Goal: Task Accomplishment & Management: Complete application form

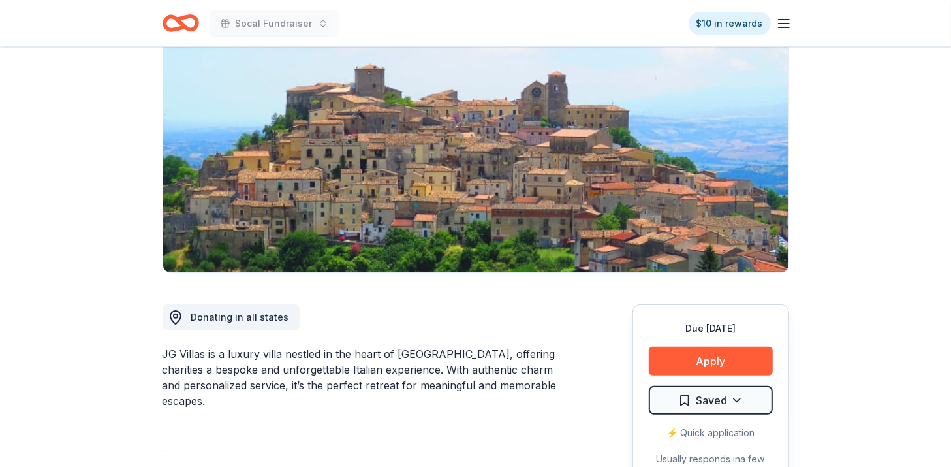
scroll to position [135, 0]
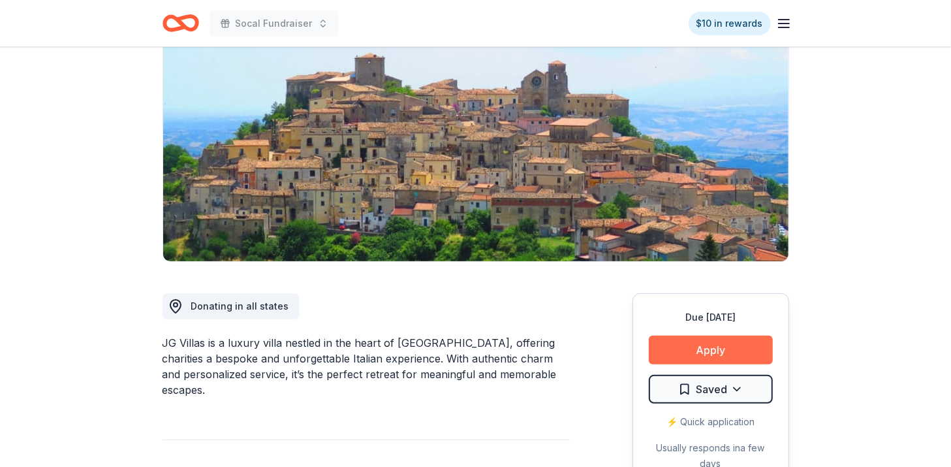
click at [731, 351] on button "Apply" at bounding box center [711, 349] width 124 height 29
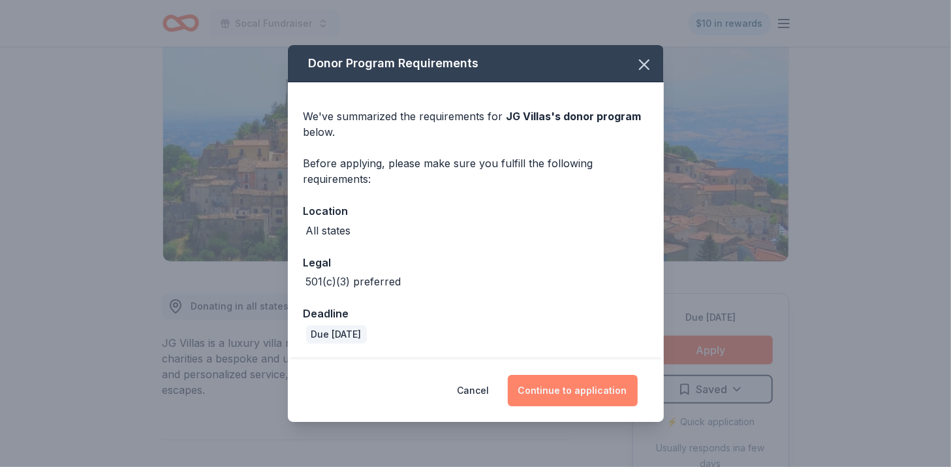
click at [575, 390] on button "Continue to application" at bounding box center [573, 390] width 130 height 31
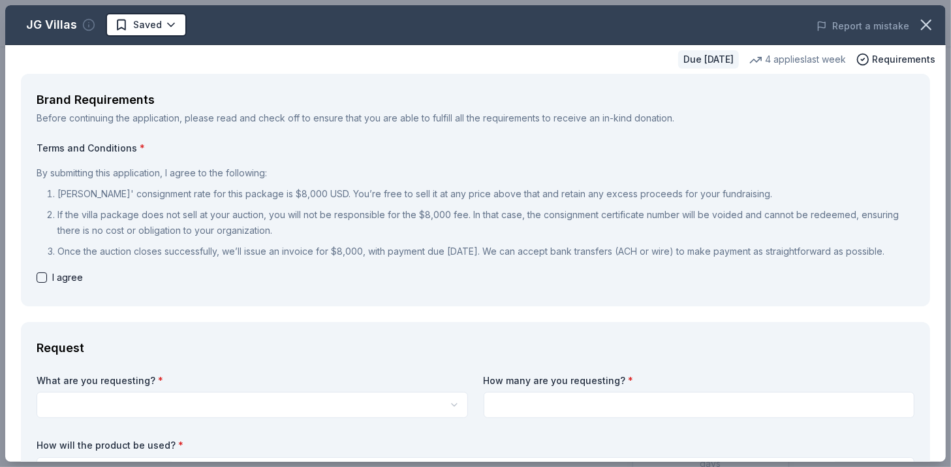
click at [91, 28] on circle "button" at bounding box center [89, 25] width 11 height 11
click at [328, 67] on div "Due [DATE] 4 applies last week Requirements" at bounding box center [475, 59] width 941 height 29
click at [885, 72] on div "Due [DATE] 4 applies last week Requirements" at bounding box center [475, 59] width 941 height 29
click at [885, 66] on span "Requirements" at bounding box center [903, 60] width 63 height 16
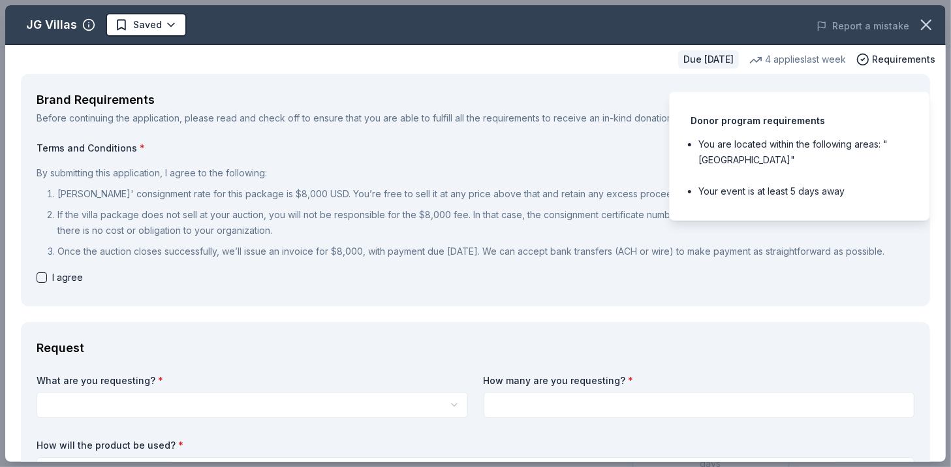
click at [526, 85] on div "Brand Requirements Before continuing the application, please read and check off…" at bounding box center [475, 190] width 909 height 232
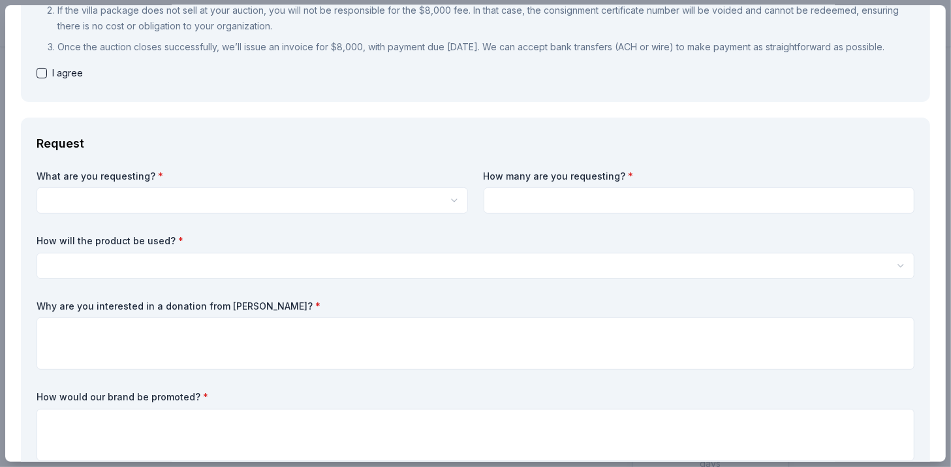
scroll to position [0, 0]
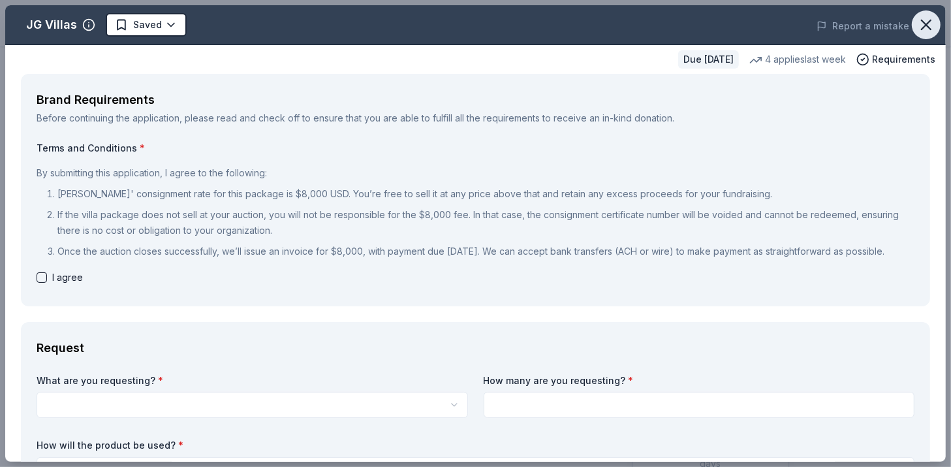
click at [926, 31] on icon "button" at bounding box center [926, 25] width 18 height 18
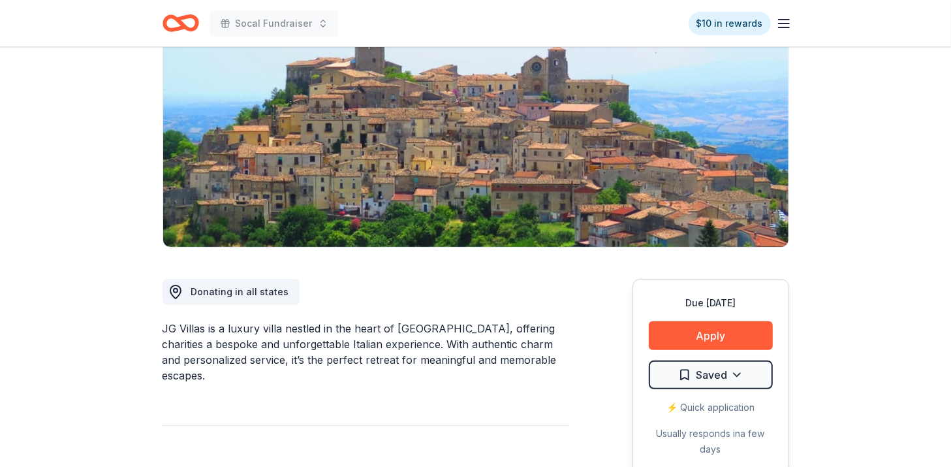
scroll to position [150, 0]
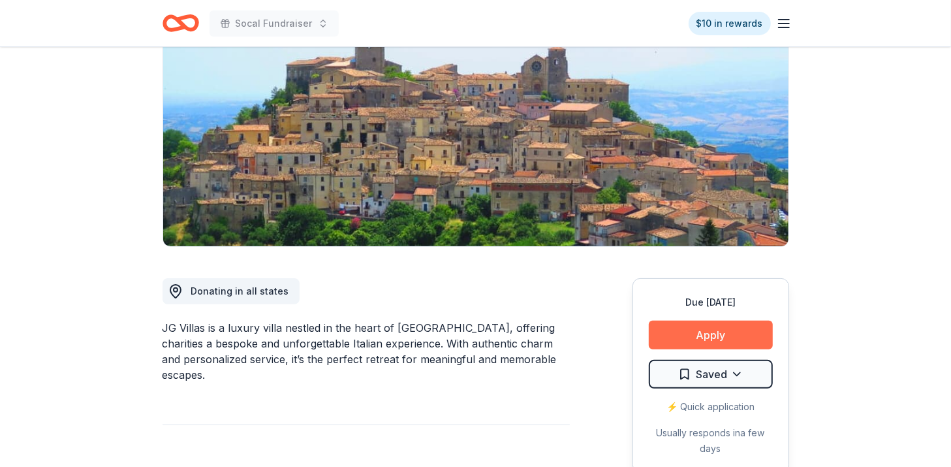
click at [711, 328] on button "Apply" at bounding box center [711, 334] width 124 height 29
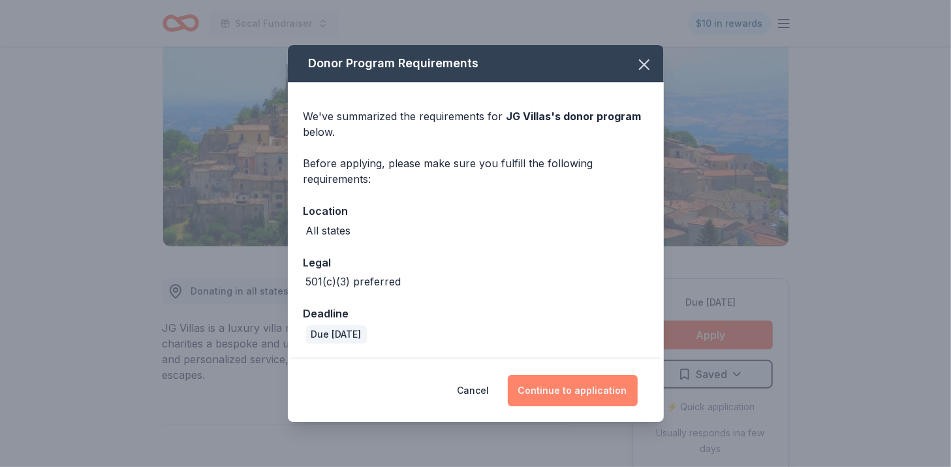
click at [574, 382] on button "Continue to application" at bounding box center [573, 390] width 130 height 31
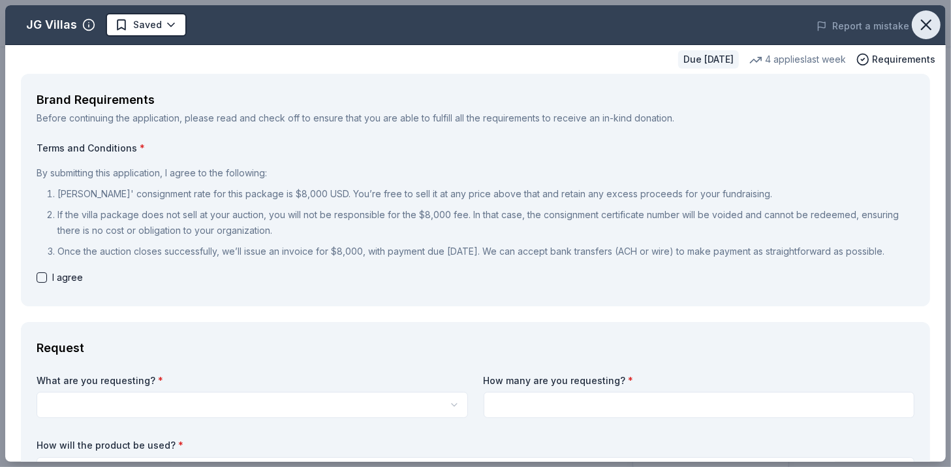
click at [929, 30] on icon "button" at bounding box center [926, 25] width 18 height 18
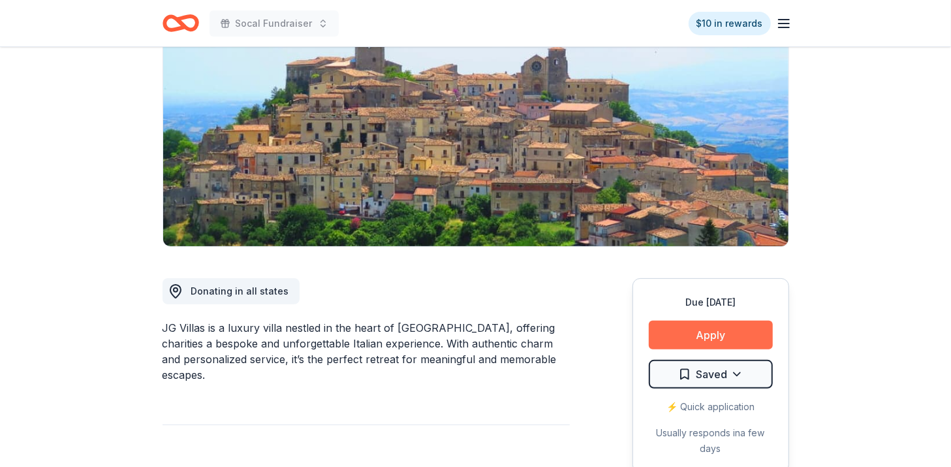
click at [731, 327] on button "Apply" at bounding box center [711, 334] width 124 height 29
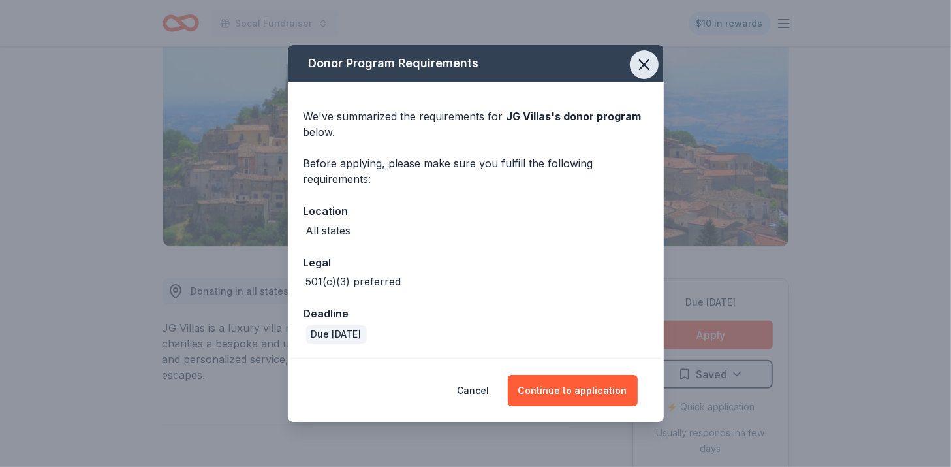
click at [642, 70] on icon "button" at bounding box center [644, 64] width 18 height 18
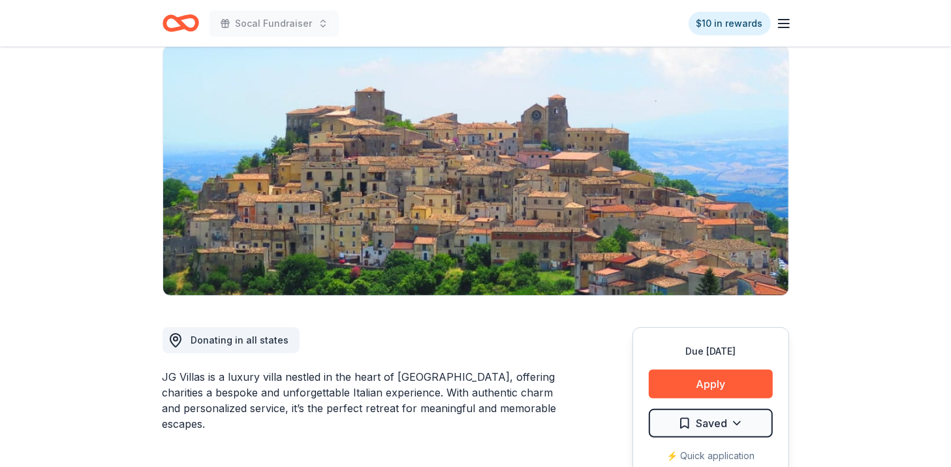
scroll to position [101, 0]
